Goal: Find specific page/section: Find specific page/section

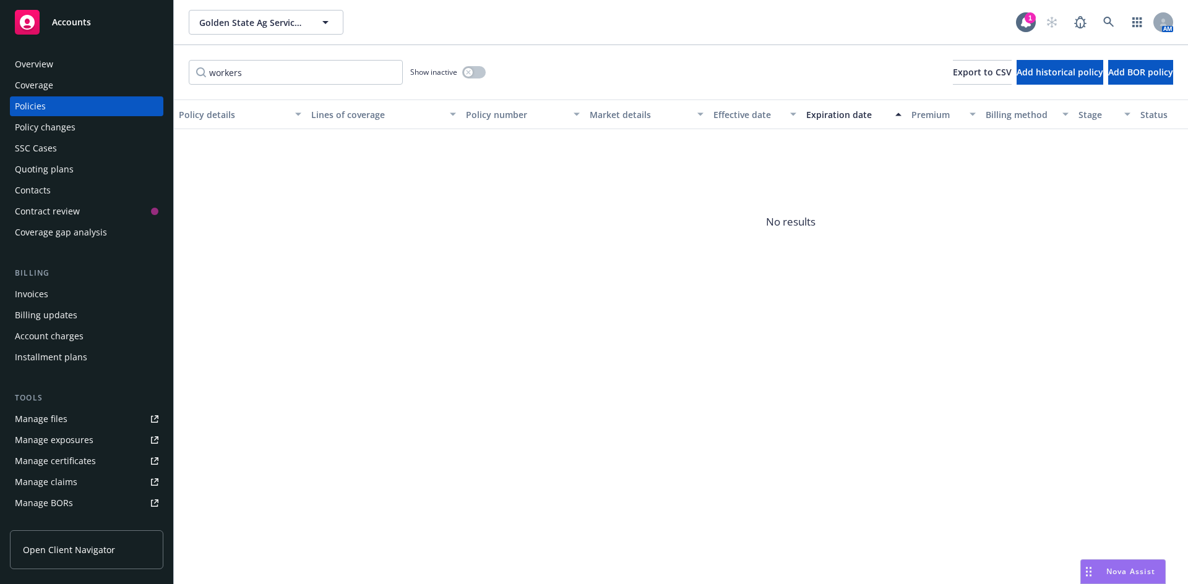
click at [66, 62] on div "Overview" at bounding box center [86, 64] width 143 height 20
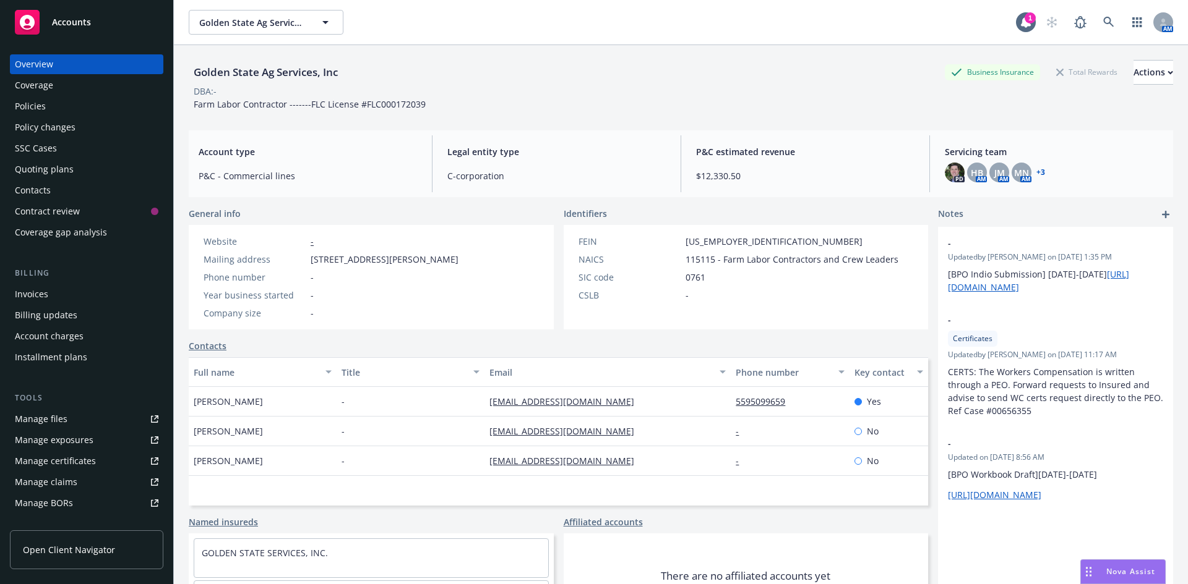
click at [72, 105] on div "Policies" at bounding box center [86, 106] width 143 height 20
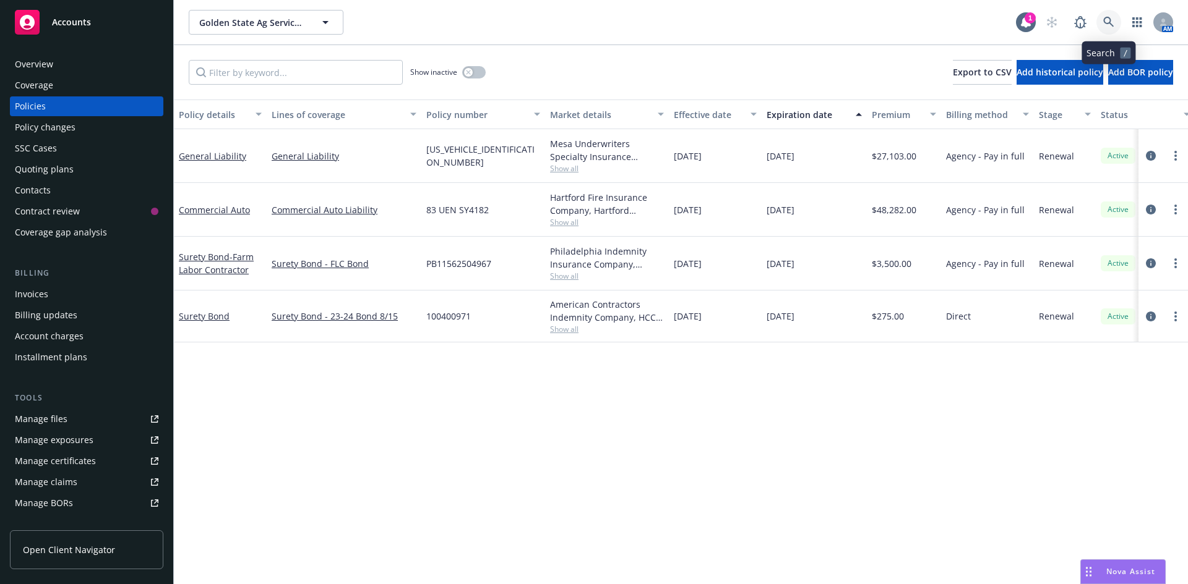
click at [1108, 22] on icon at bounding box center [1108, 22] width 11 height 11
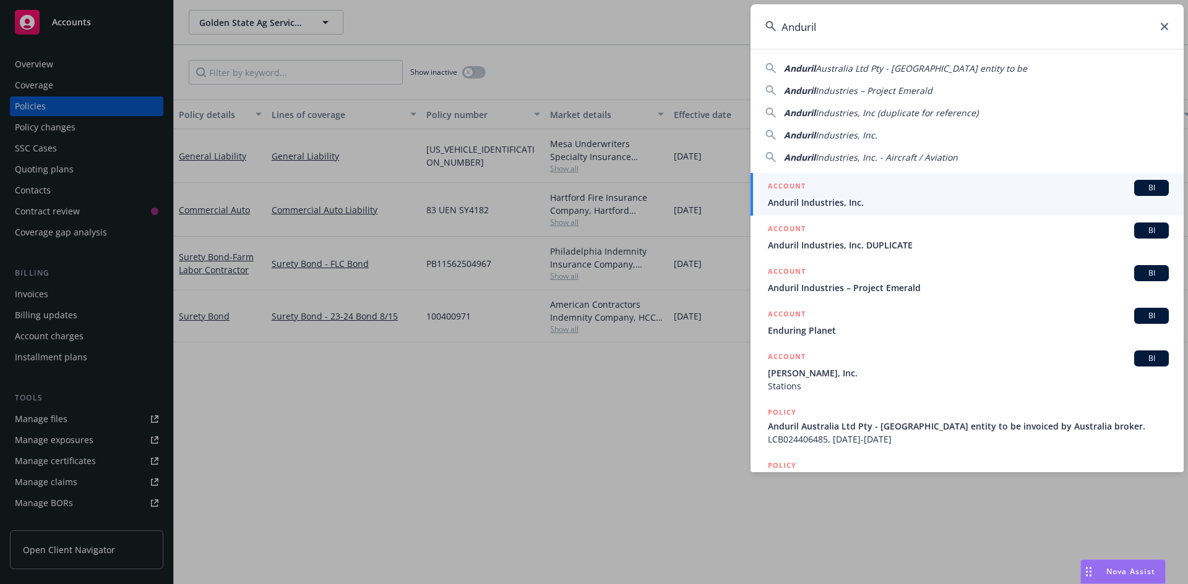
type input "Anduril"
click at [894, 202] on span "Anduril Industries, Inc." at bounding box center [968, 202] width 401 height 13
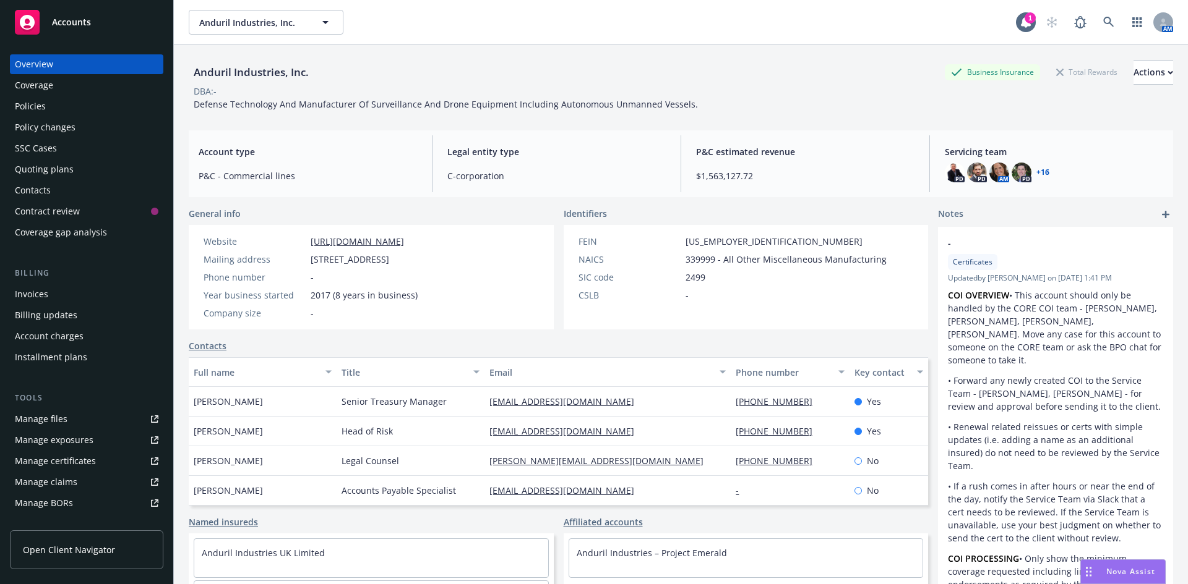
click at [100, 109] on div "Policies" at bounding box center [86, 106] width 143 height 20
